Goal: Task Accomplishment & Management: Use online tool/utility

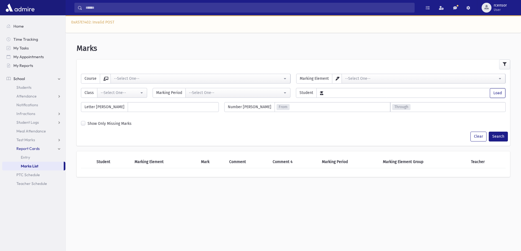
click at [32, 78] on link "School" at bounding box center [33, 78] width 63 height 9
click at [53, 80] on link "School" at bounding box center [33, 78] width 63 height 9
click at [59, 97] on link "Attendance" at bounding box center [33, 96] width 63 height 9
click at [26, 106] on span "Entry" at bounding box center [25, 105] width 9 height 5
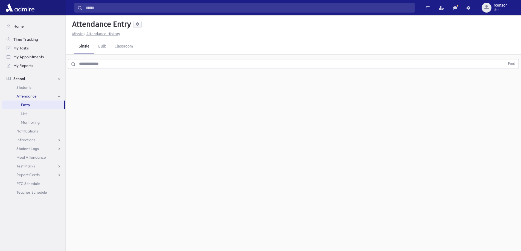
click at [119, 62] on input "text" at bounding box center [290, 64] width 429 height 10
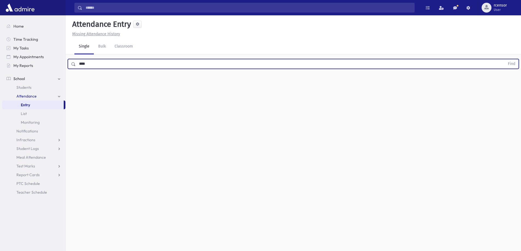
type input "****"
click at [505, 59] on button "Find" at bounding box center [512, 63] width 14 height 9
